Goal: Information Seeking & Learning: Understand process/instructions

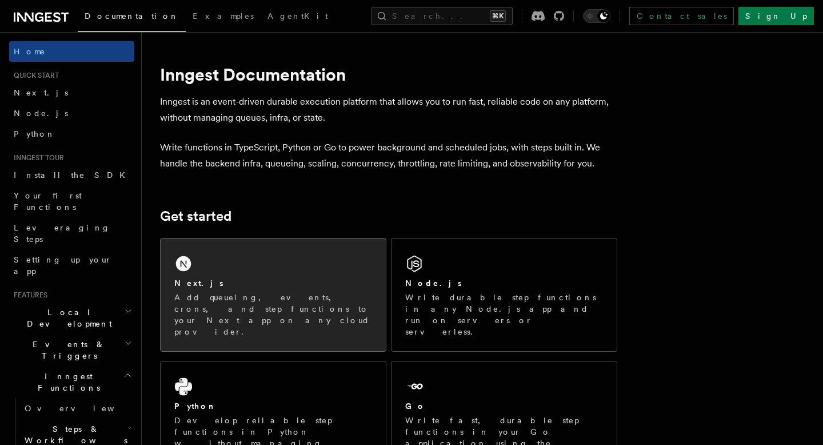
click at [217, 278] on div "Next.js" at bounding box center [273, 283] width 198 height 12
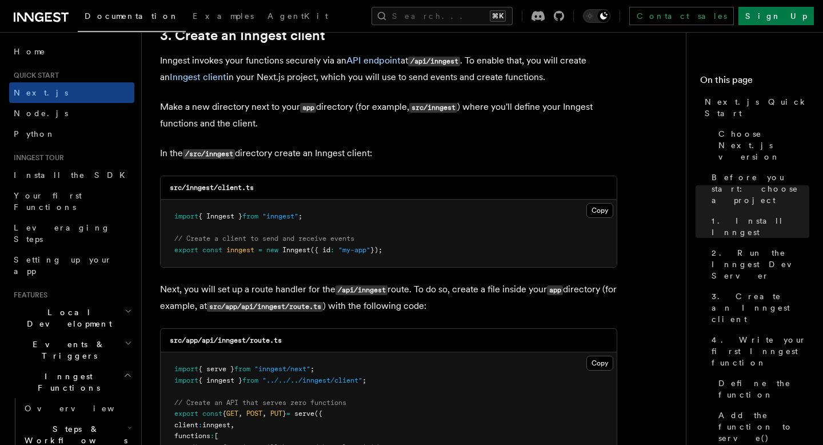
scroll to position [1379, 0]
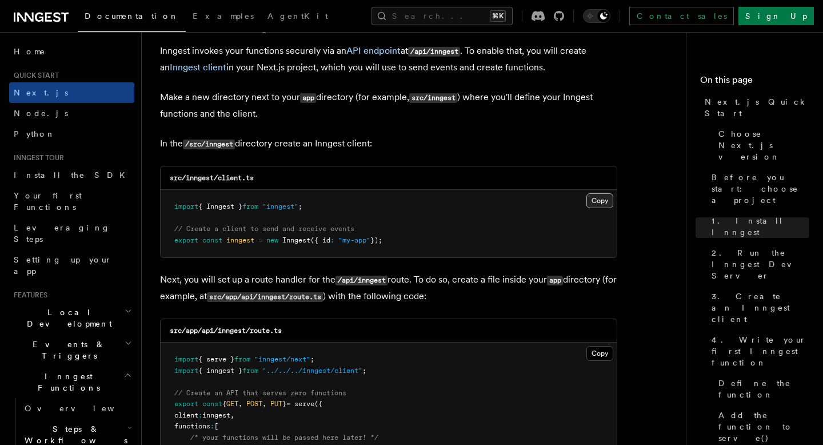
click at [594, 196] on button "Copy Copied" at bounding box center [600, 200] width 27 height 15
click at [596, 349] on button "Copy Copied" at bounding box center [600, 353] width 27 height 15
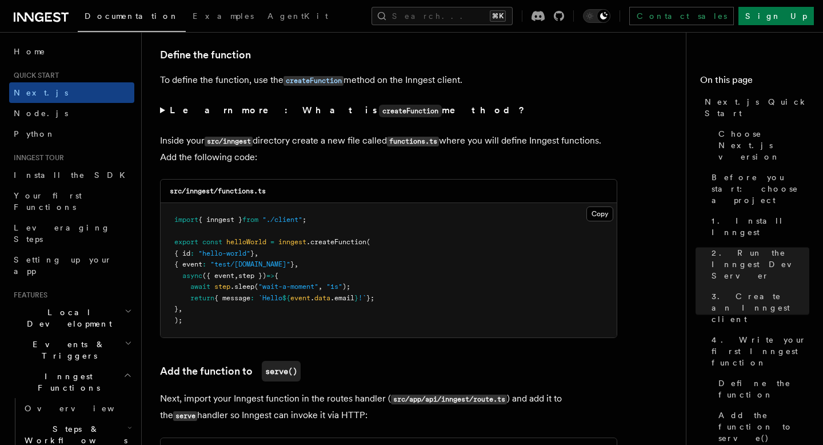
scroll to position [1949, 0]
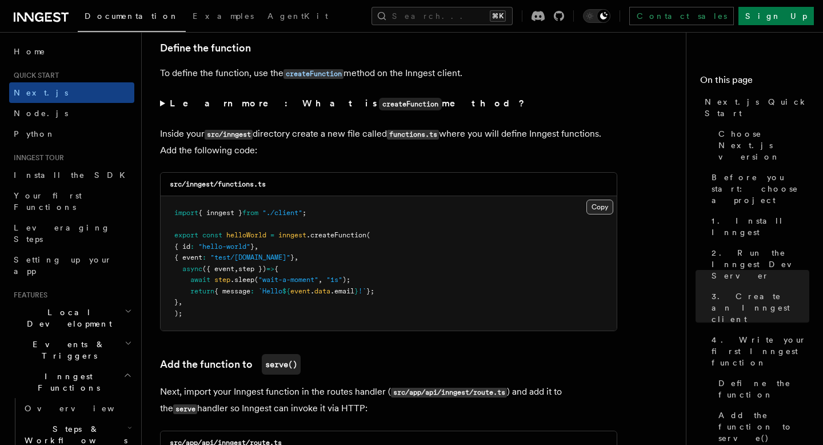
click at [598, 210] on button "Copy Copied" at bounding box center [600, 207] width 27 height 15
